Goal: Task Accomplishment & Management: Manage account settings

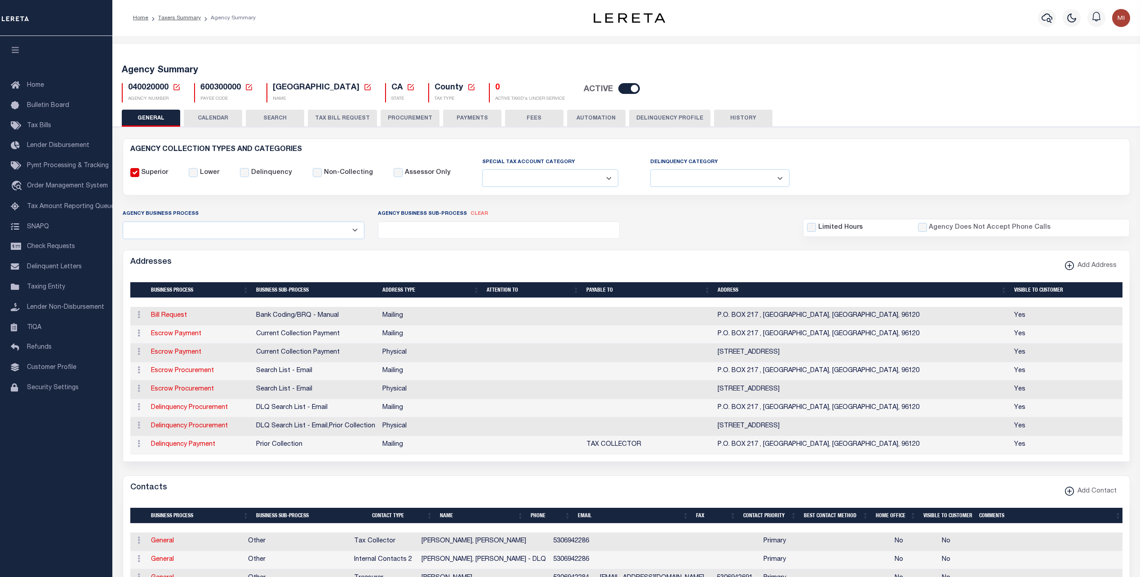
select select
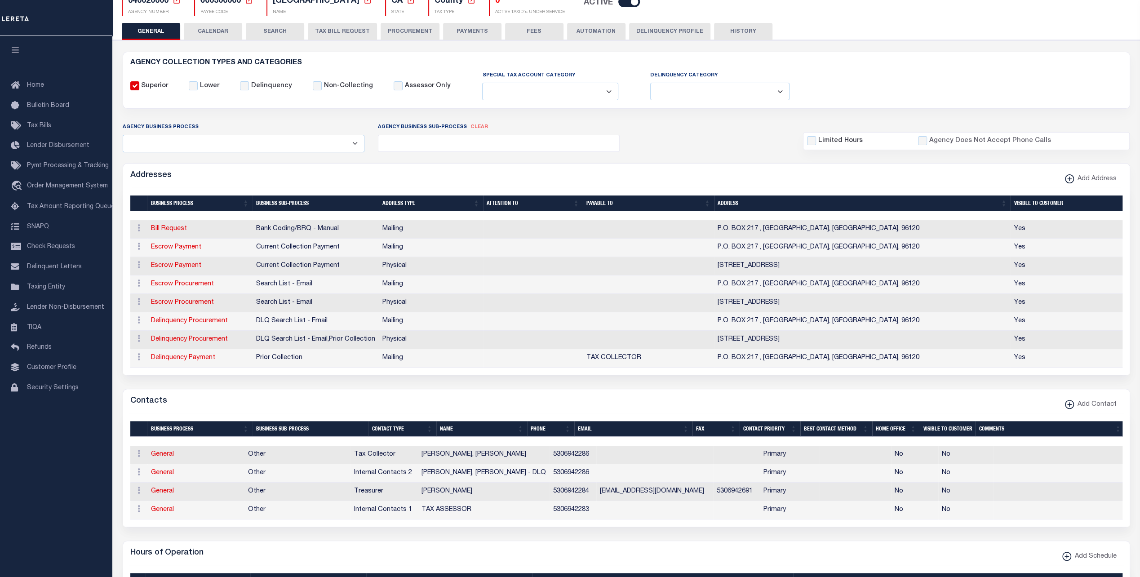
scroll to position [90, 0]
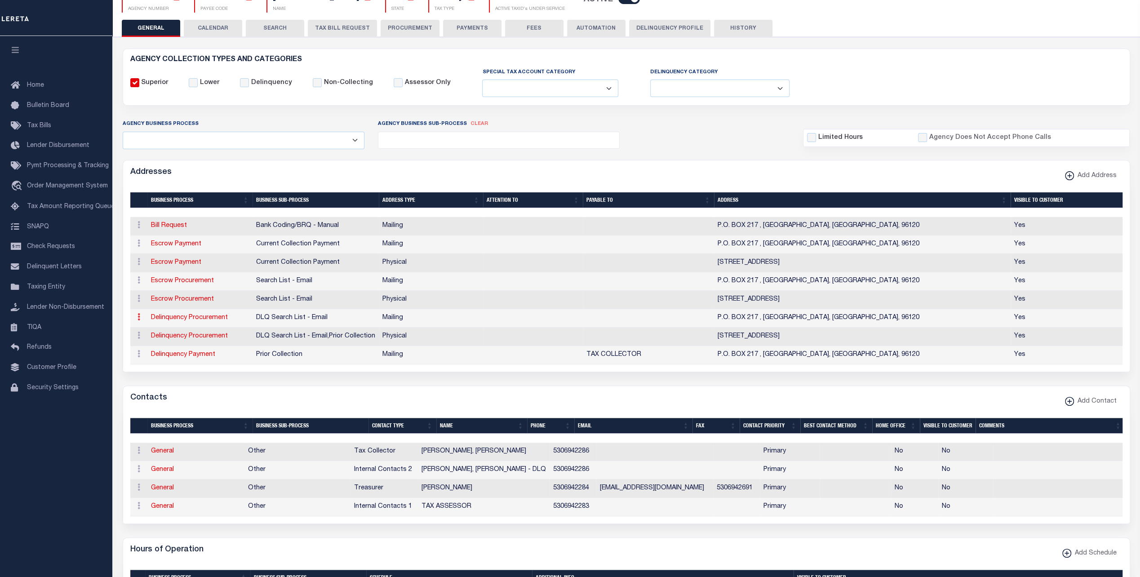
click at [138, 315] on icon at bounding box center [139, 316] width 3 height 7
click at [156, 289] on link "Edit Address" at bounding box center [168, 289] width 68 height 15
select select "1"
checkbox input "false"
select select
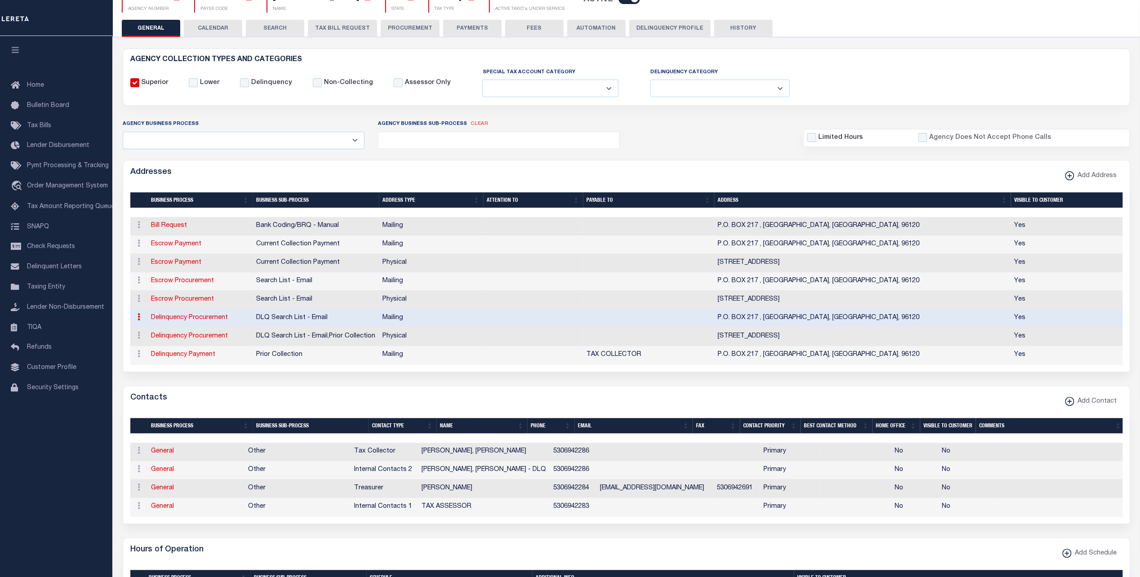
type input "P.O. BOX 217"
type input "MARKLEEVILLE"
select select "CA"
type input "96120"
checkbox input "true"
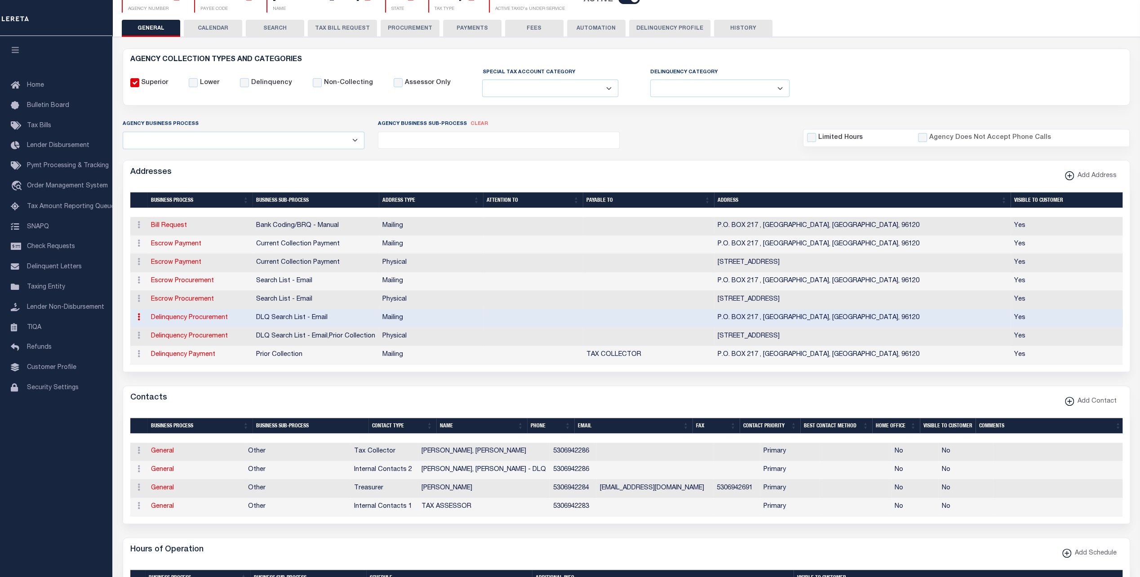
select select "4"
select select "18"
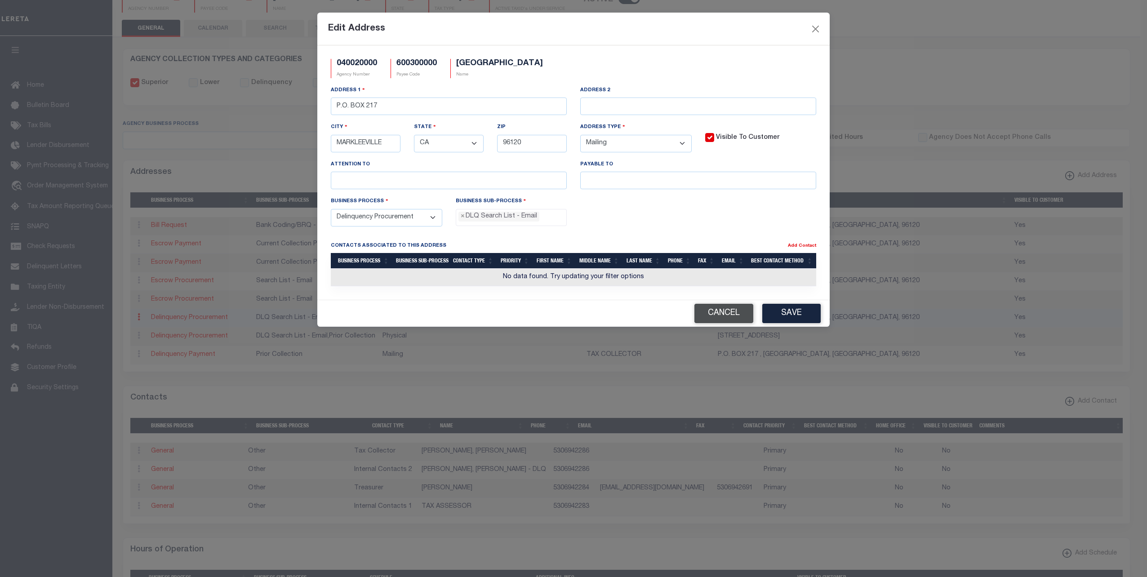
click at [719, 311] on button "Cancel" at bounding box center [723, 313] width 59 height 19
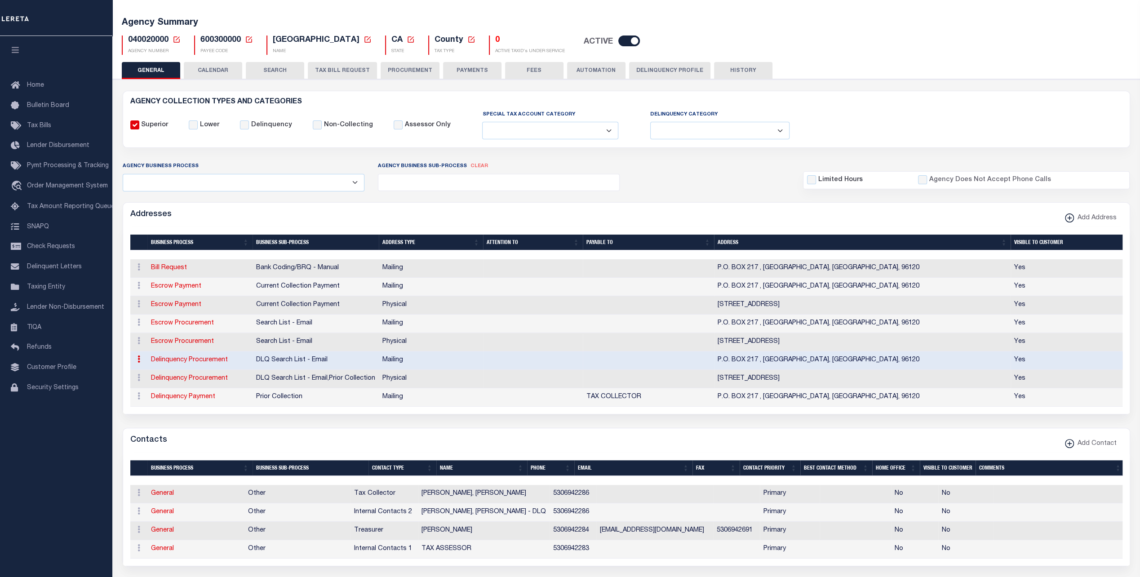
scroll to position [0, 0]
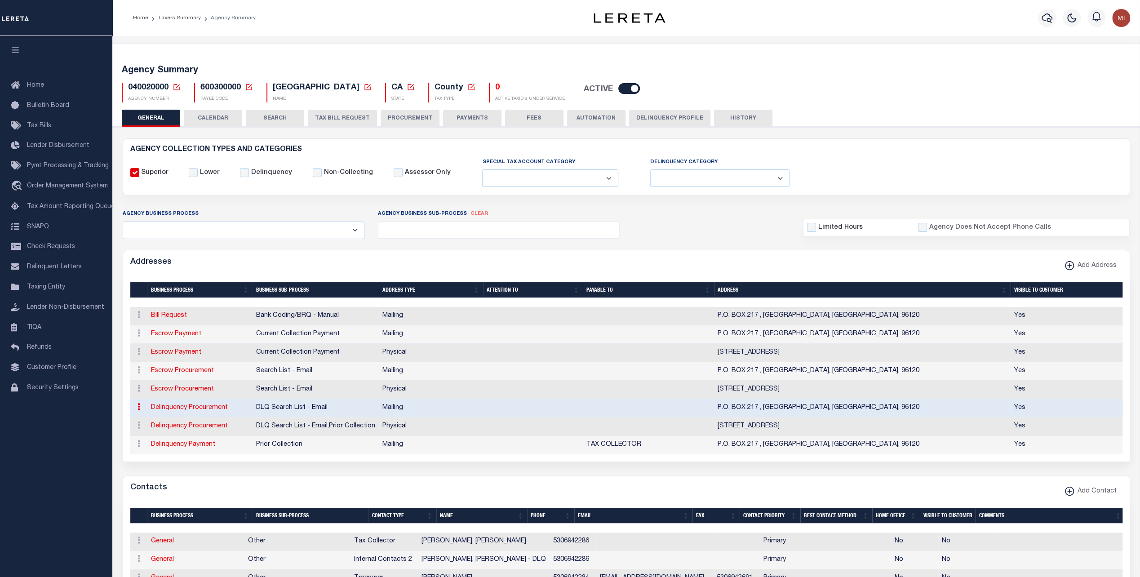
click at [656, 120] on button "Delinquency Profile" at bounding box center [669, 118] width 81 height 17
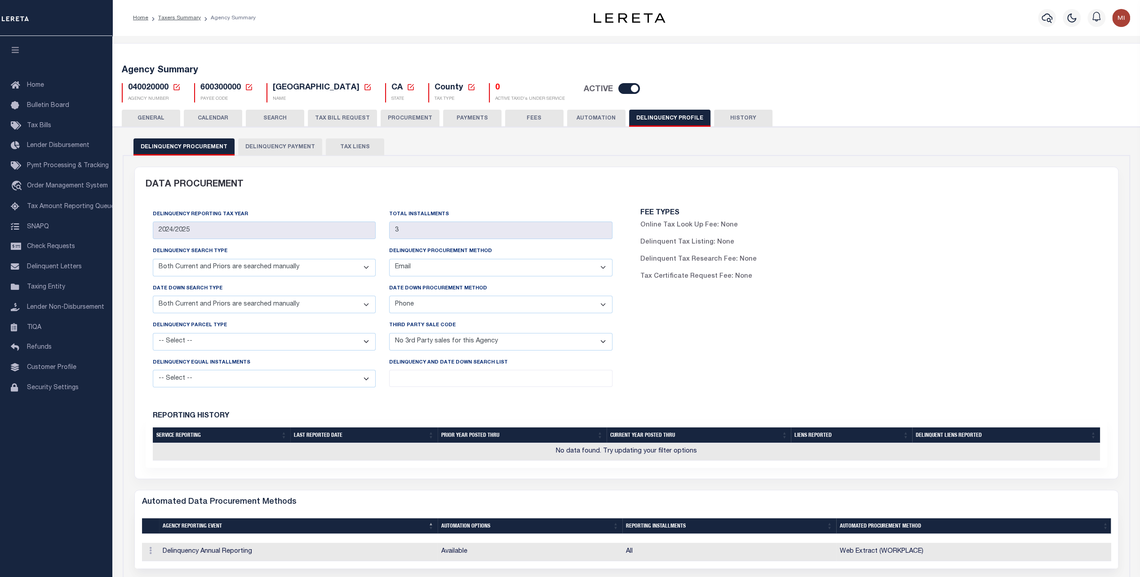
click at [280, 145] on button "Delinquency Payment" at bounding box center [280, 146] width 84 height 17
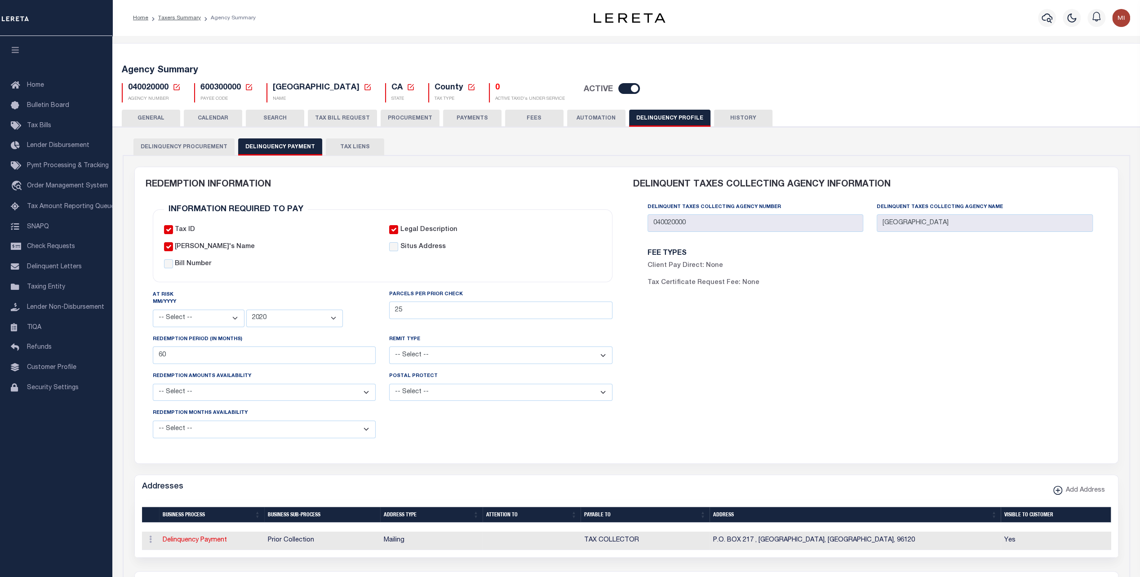
click at [960, 265] on div "FEE TYPES Client Pay Direct: None Tax Certificate Request Fee: None" at bounding box center [870, 272] width 459 height 45
click at [665, 117] on button "Delinquency Profile" at bounding box center [669, 118] width 81 height 17
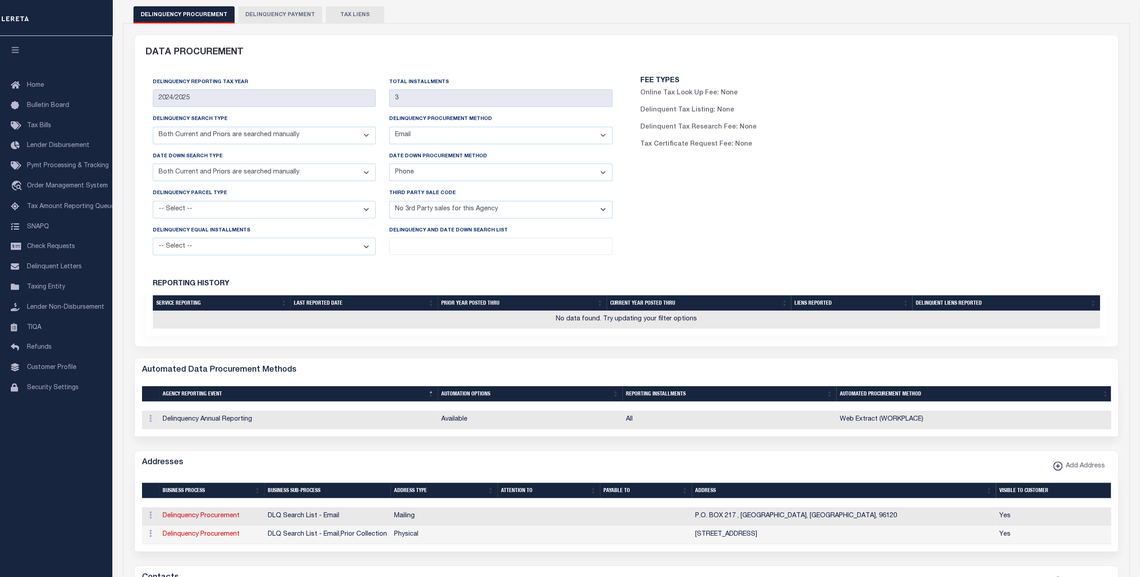
scroll to position [225, 0]
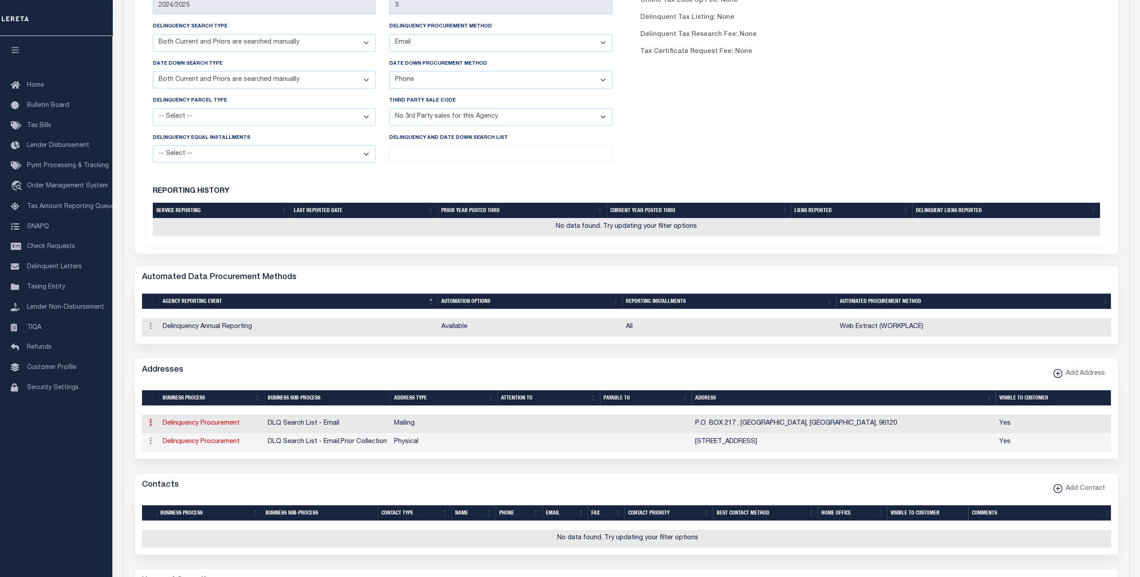
click at [149, 426] on icon at bounding box center [150, 422] width 3 height 7
